Goal: Find specific page/section: Find specific page/section

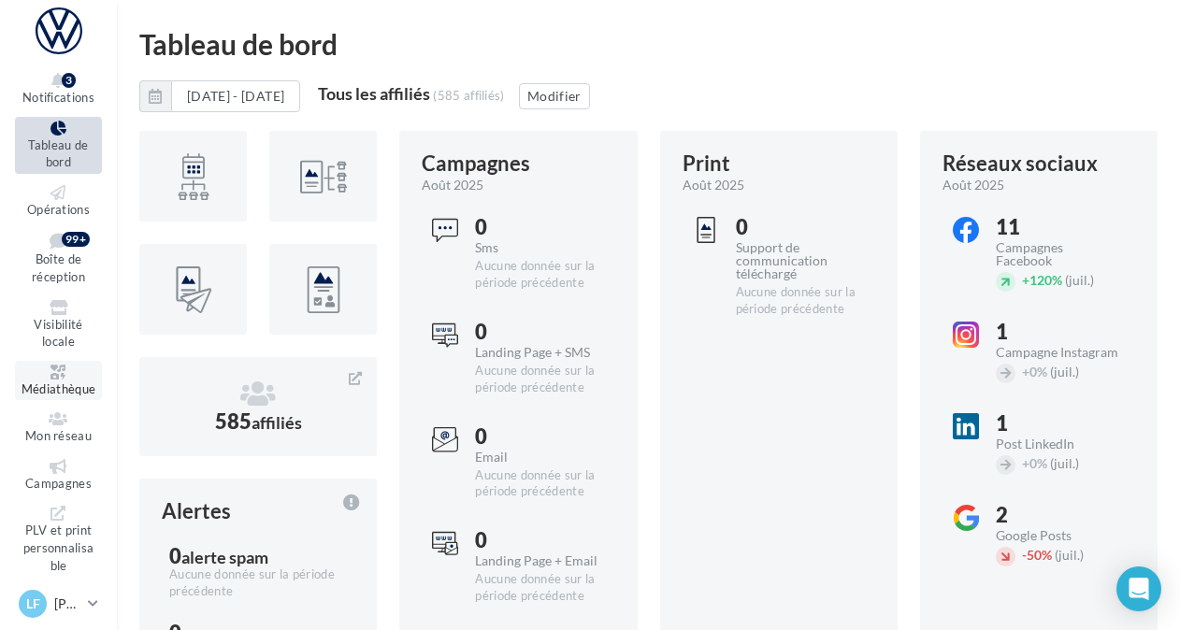
click at [72, 380] on link "Médiathèque" at bounding box center [58, 381] width 87 height 40
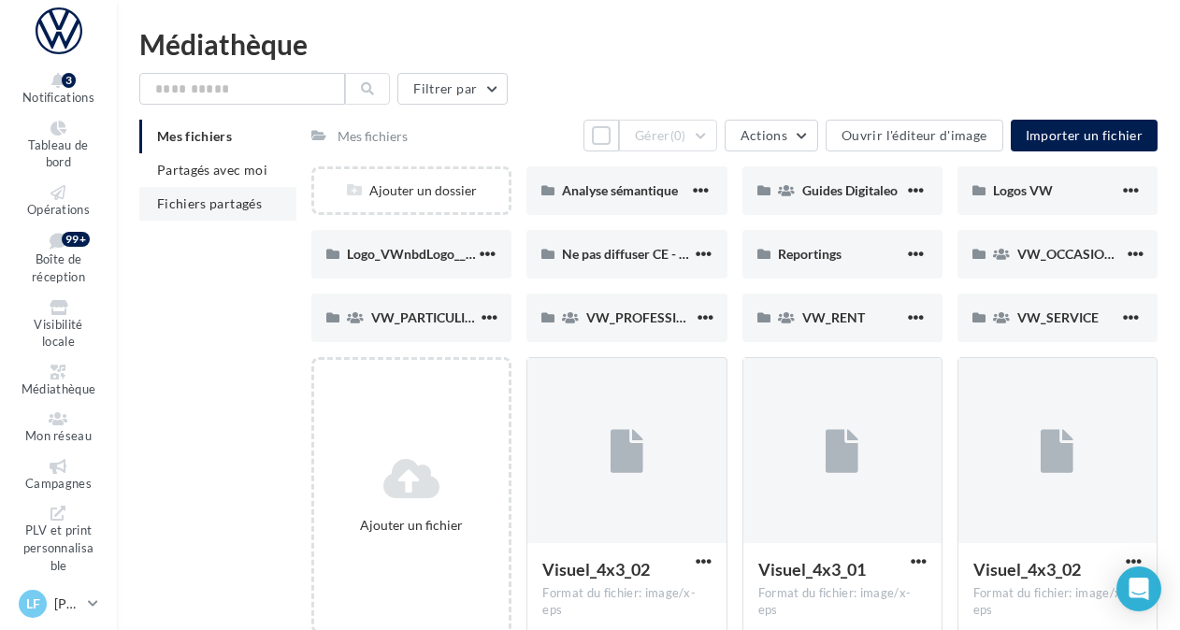
click at [211, 198] on span "Fichiers partagés" at bounding box center [209, 203] width 105 height 16
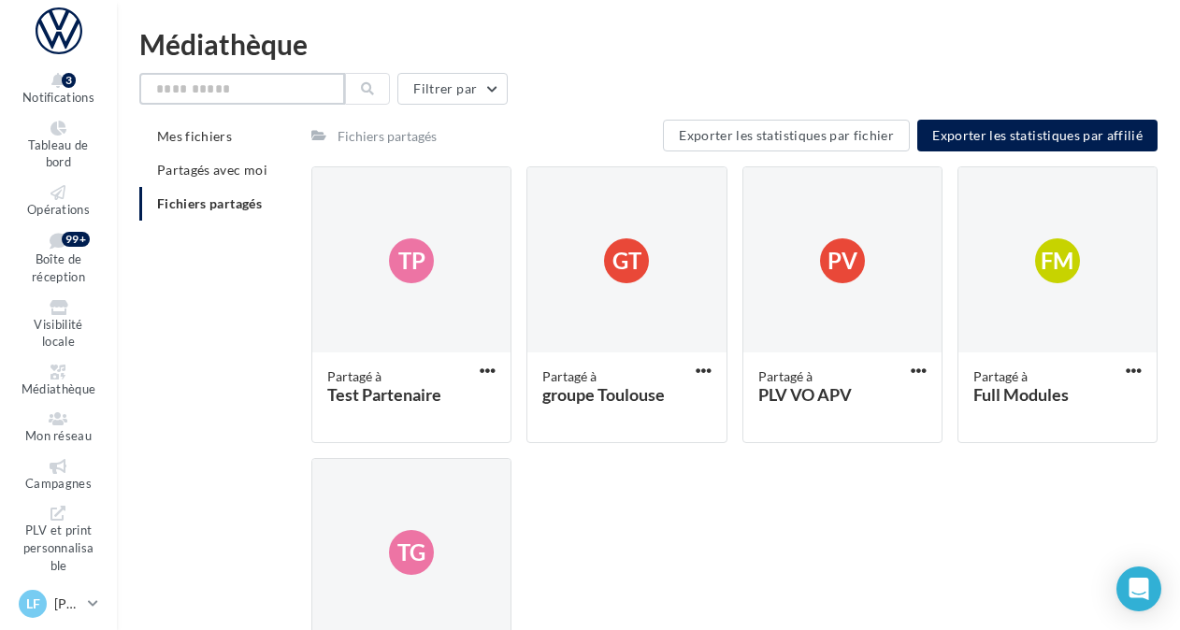
click at [294, 92] on input "text" at bounding box center [242, 89] width 206 height 32
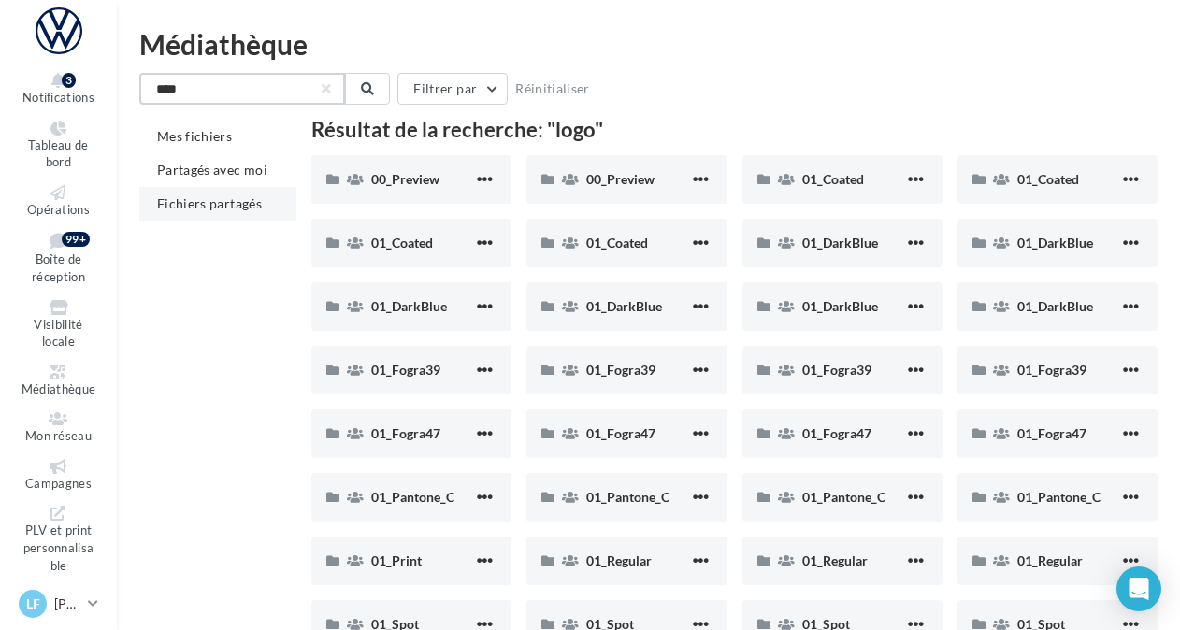
type input "****"
click at [208, 198] on span "Fichiers partagés" at bounding box center [209, 203] width 105 height 16
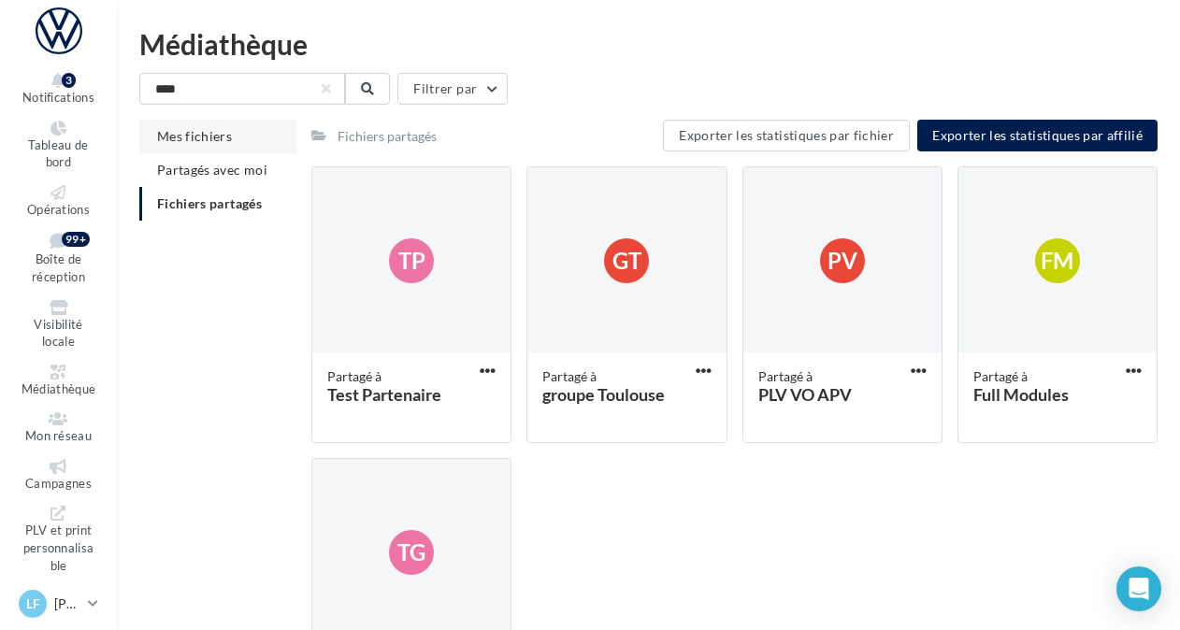
click at [189, 131] on span "Mes fichiers" at bounding box center [194, 136] width 75 height 16
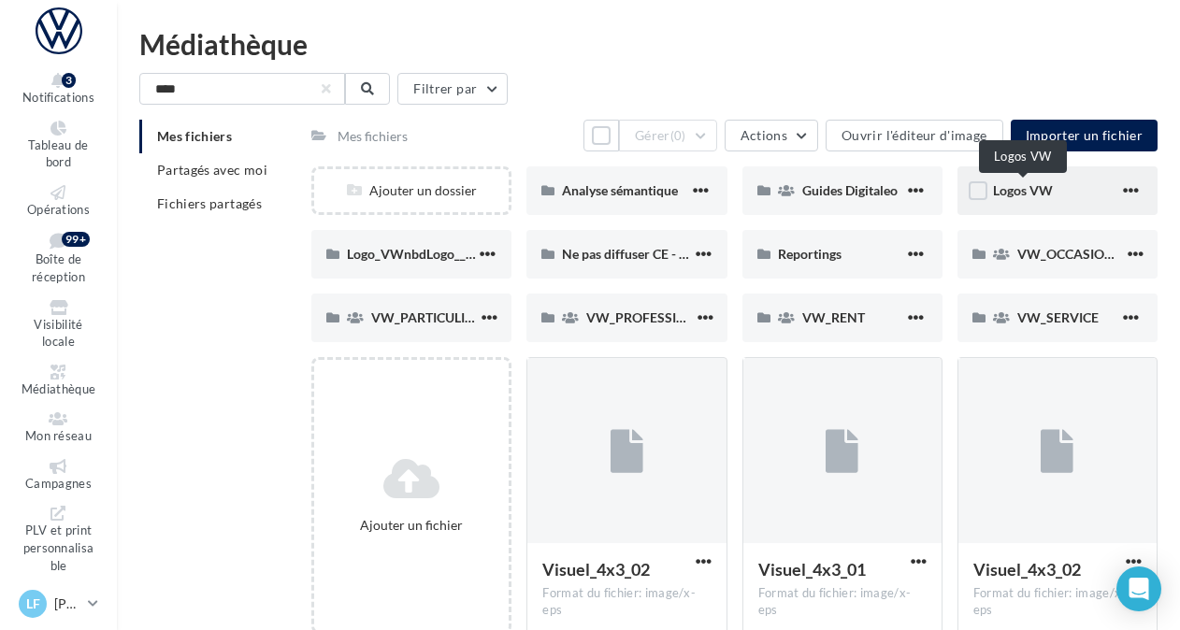
click at [1025, 194] on span "Logos VW" at bounding box center [1023, 190] width 60 height 16
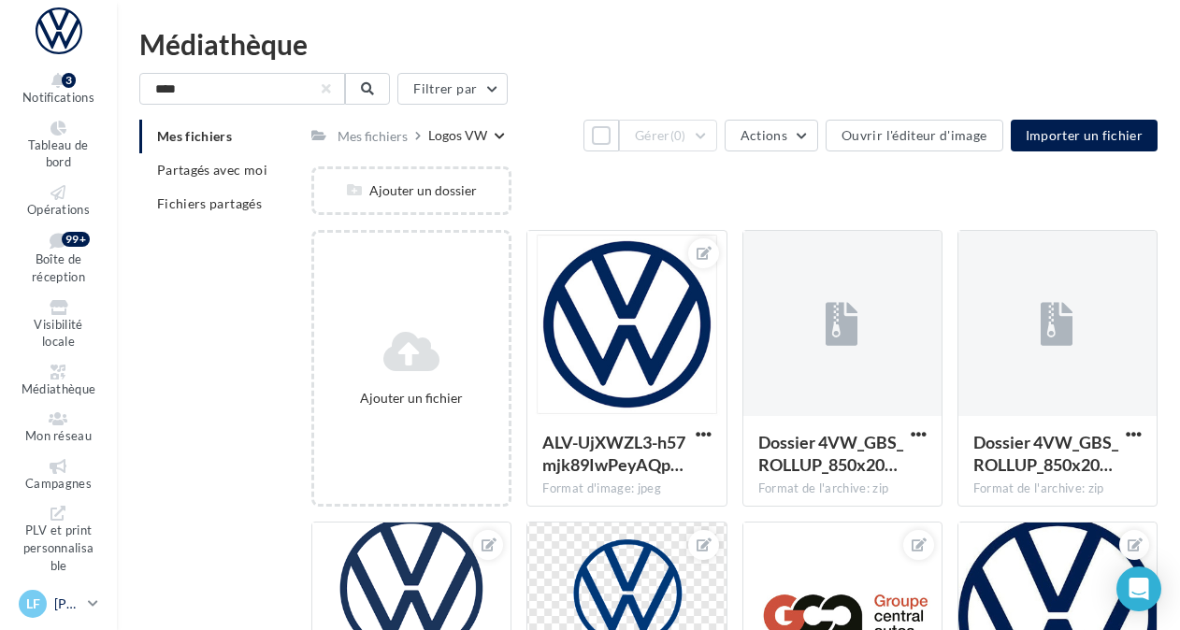
click at [79, 603] on p "[PERSON_NAME]" at bounding box center [67, 604] width 26 height 19
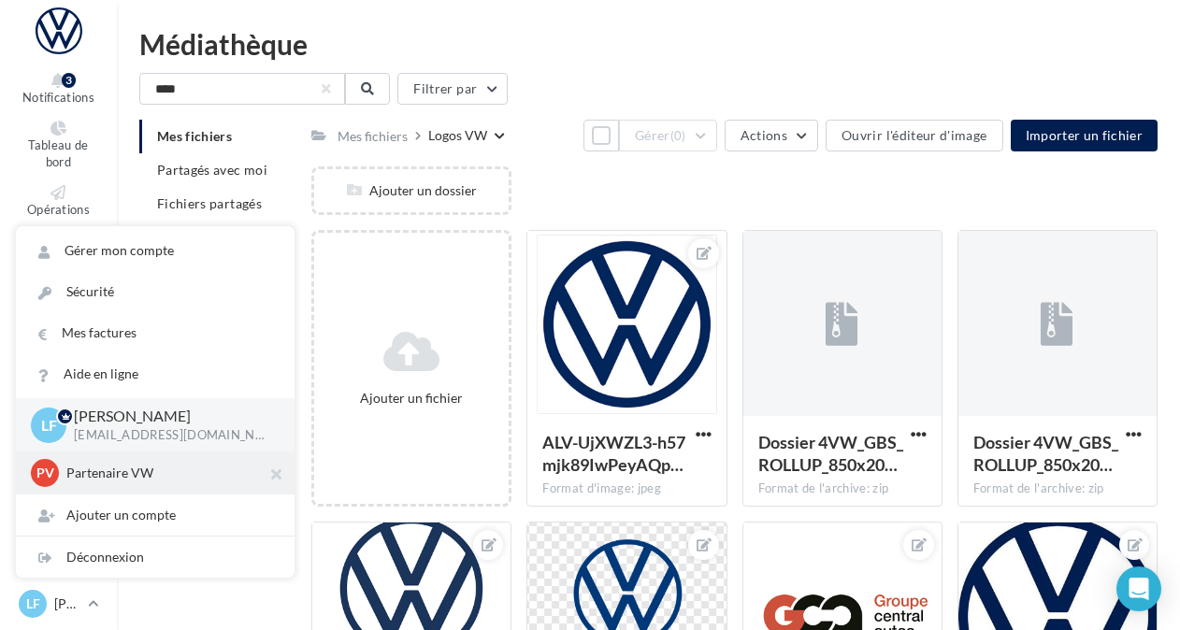
click at [116, 483] on div "PV Partenaire VW acces_partenaire_VW" at bounding box center [155, 473] width 249 height 28
